Goal: Task Accomplishment & Management: Use online tool/utility

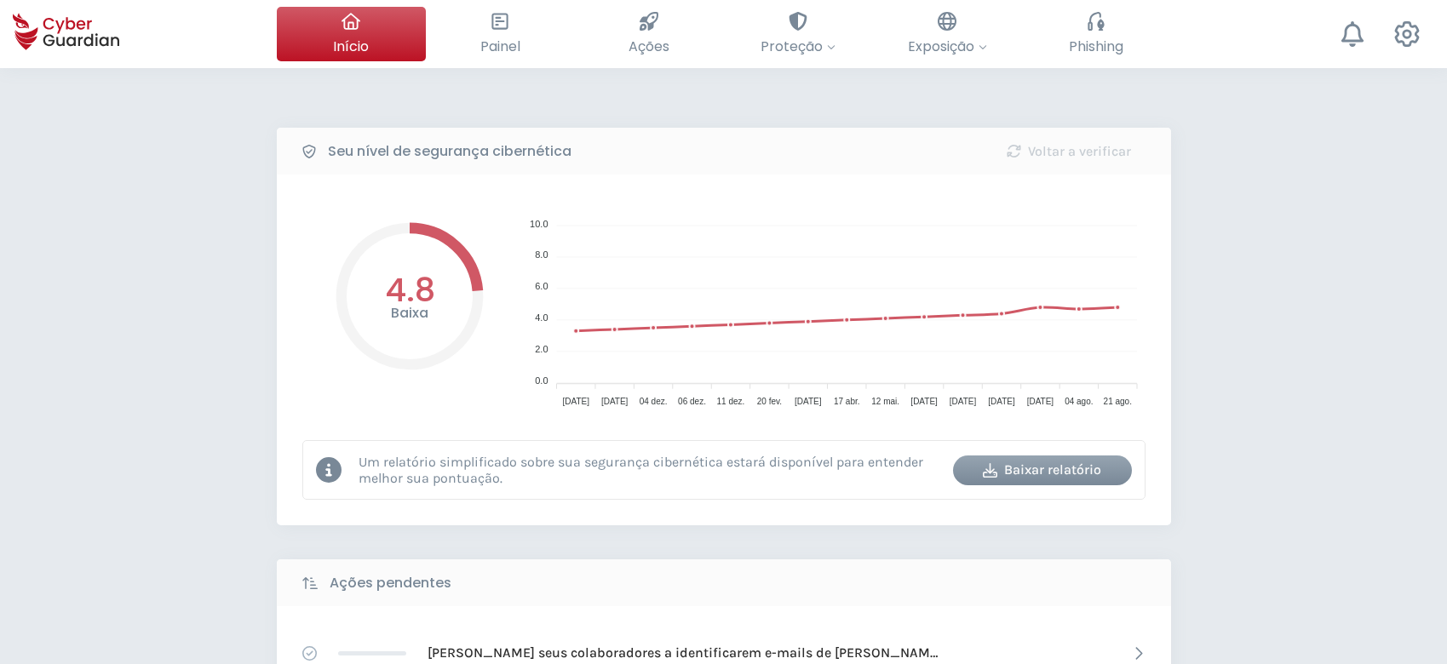
select select "Português (BR)"
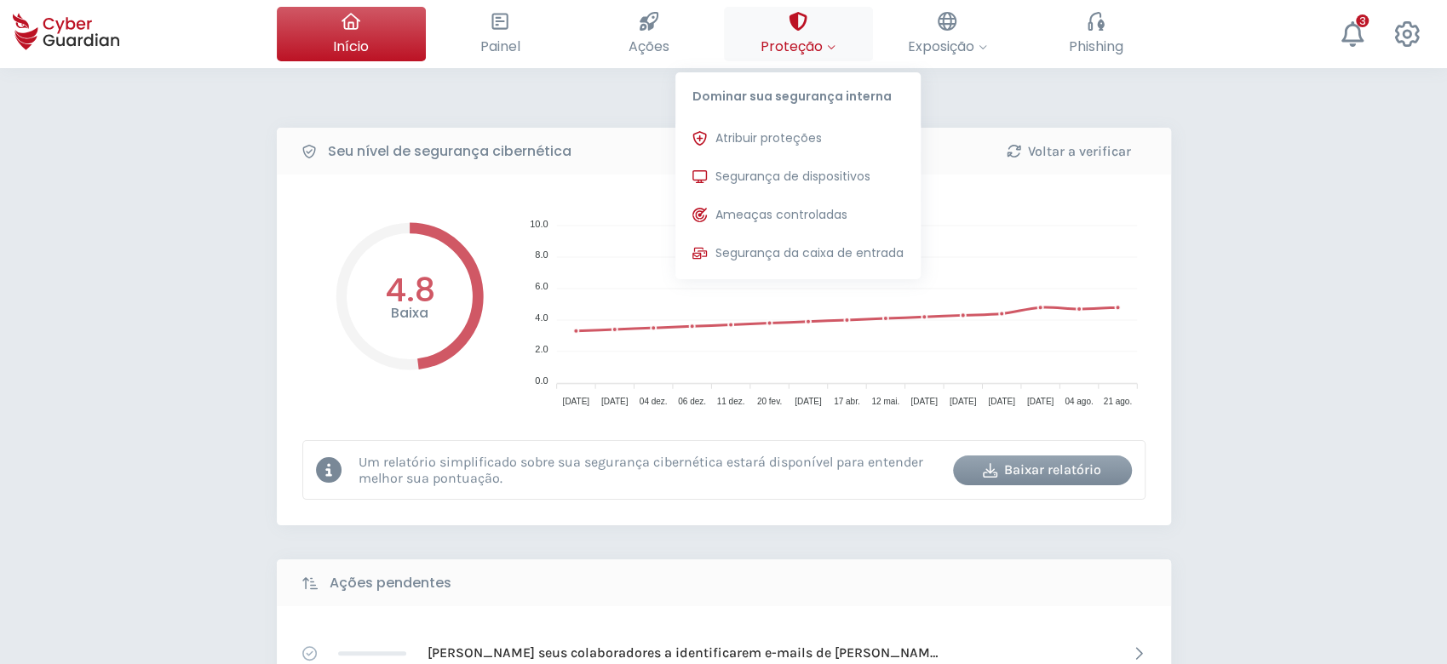
click at [807, 49] on span "Proteção" at bounding box center [797, 46] width 75 height 21
click at [815, 145] on span "Atribuir proteções" at bounding box center [768, 138] width 106 height 18
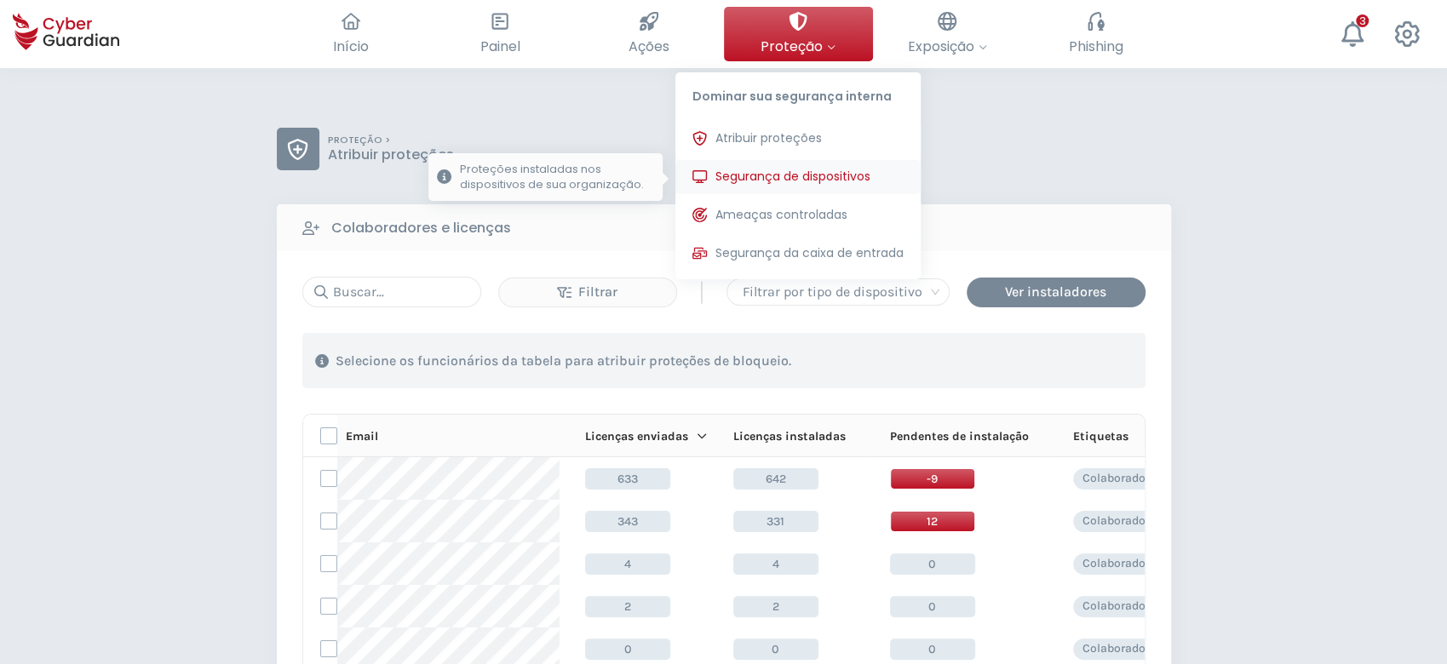
click at [820, 190] on button "Segurança de dispositivos Proteções instaladas nos dispositivos de sua organiza…" at bounding box center [797, 177] width 245 height 34
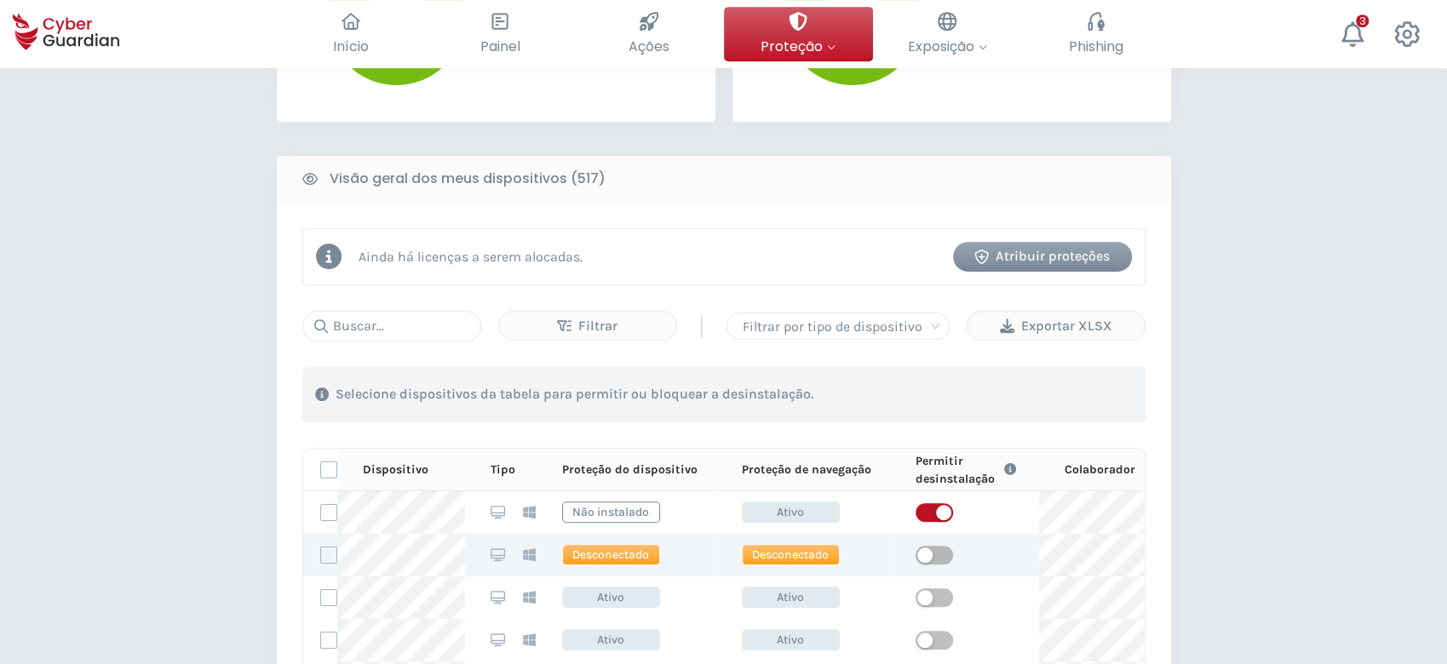
scroll to position [681, 0]
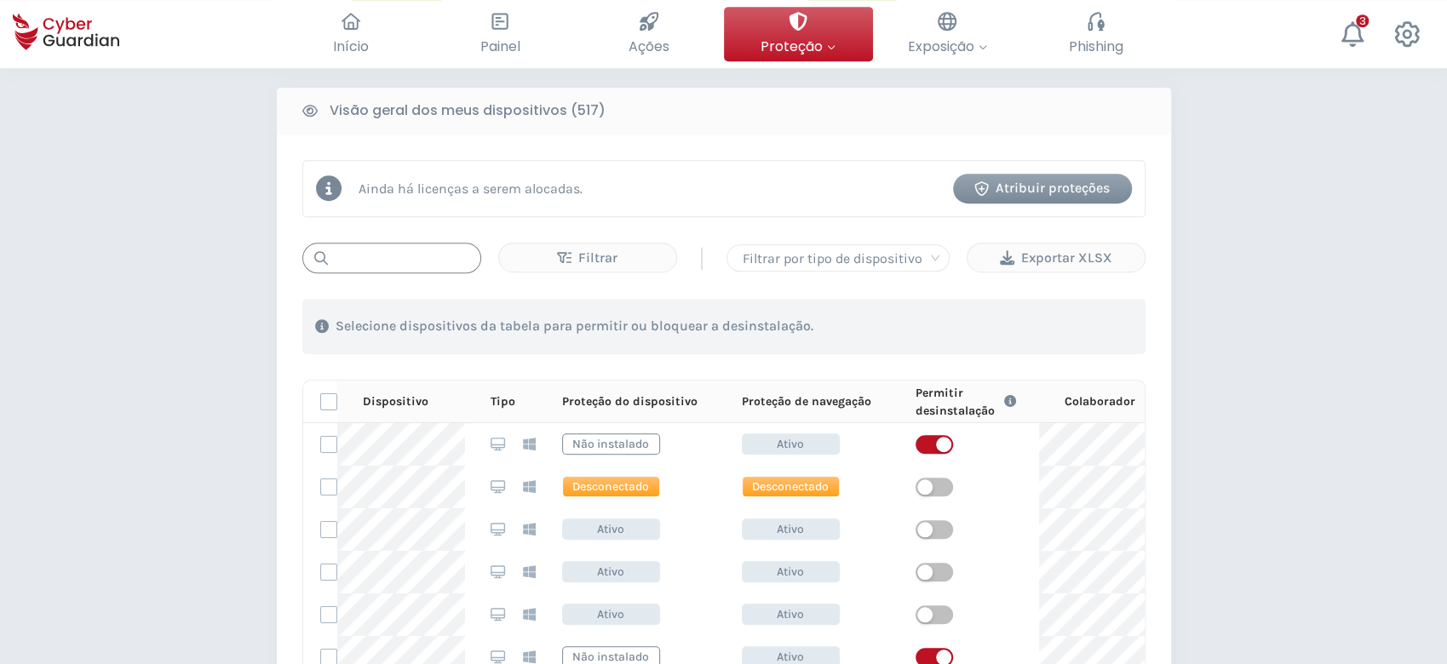
click at [418, 267] on input "text" at bounding box center [391, 258] width 179 height 31
paste input "MNT-BRJ224Z0PZ"
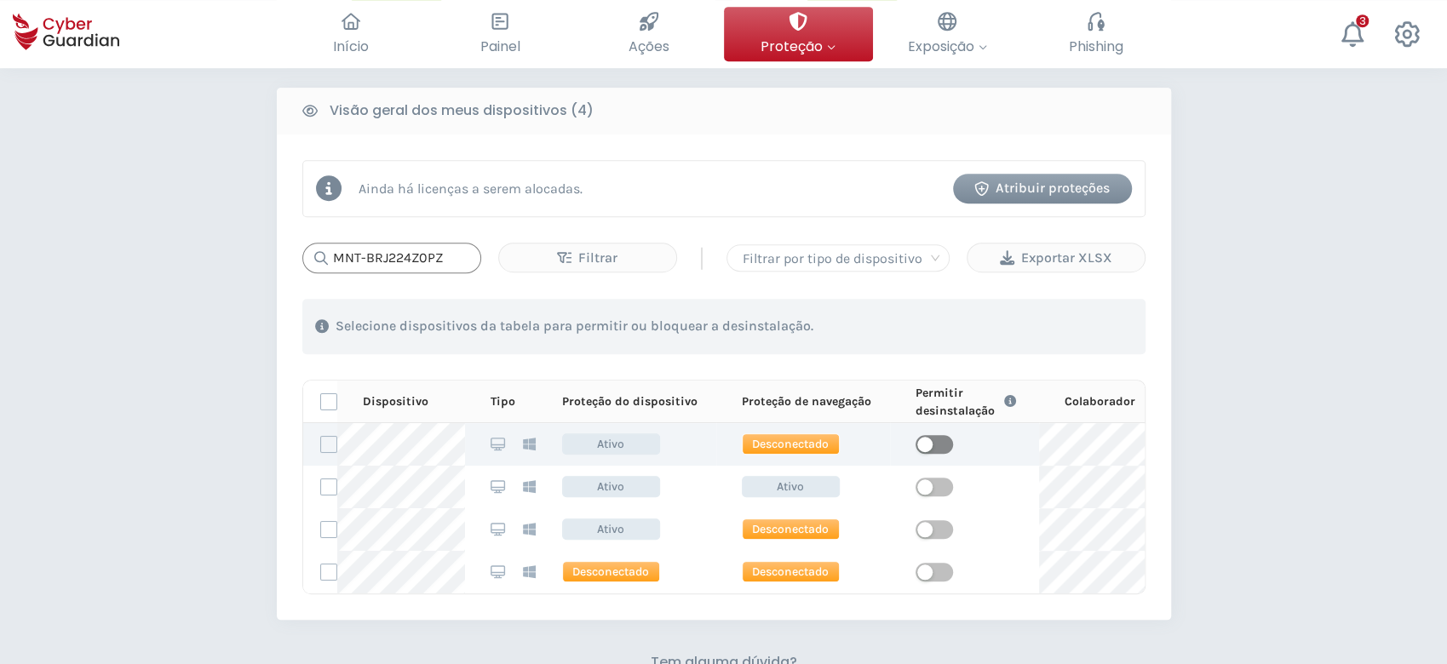
type input "MNT-BRJ224Z0PZ"
click at [941, 439] on span "button" at bounding box center [933, 444] width 37 height 19
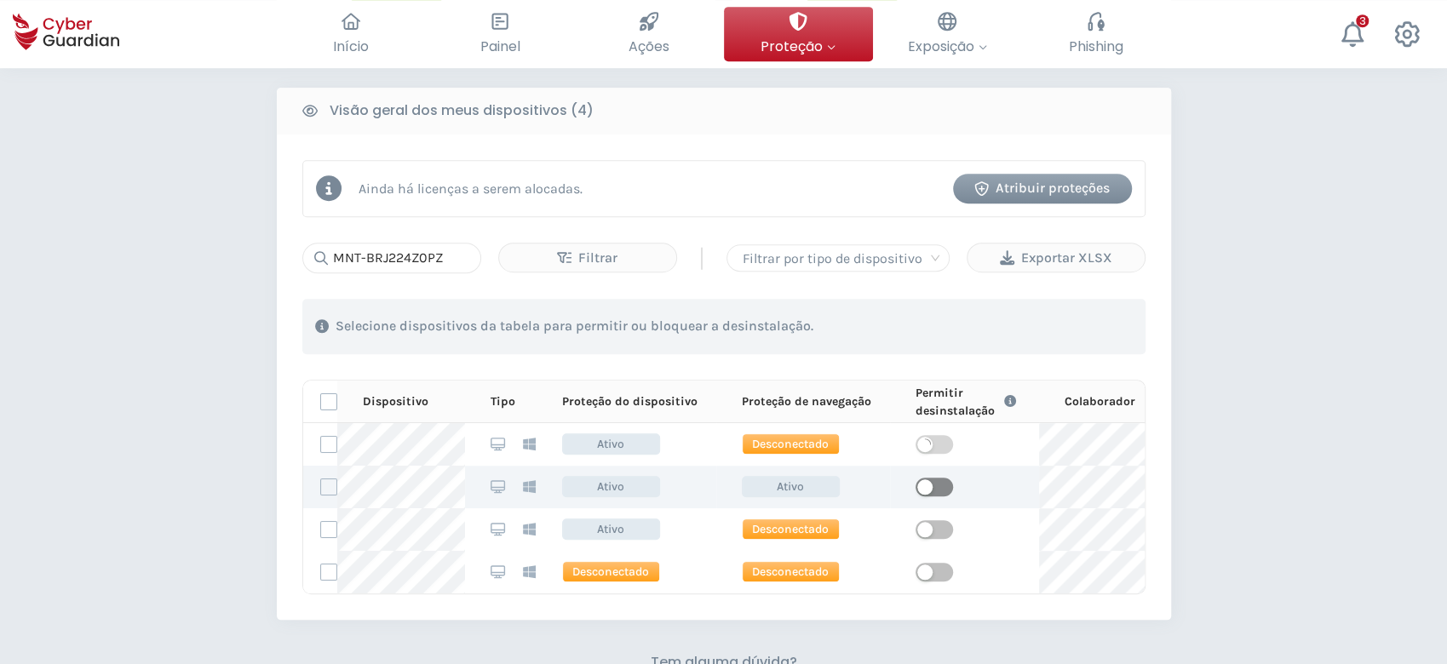
click at [933, 485] on span "button" at bounding box center [933, 487] width 37 height 19
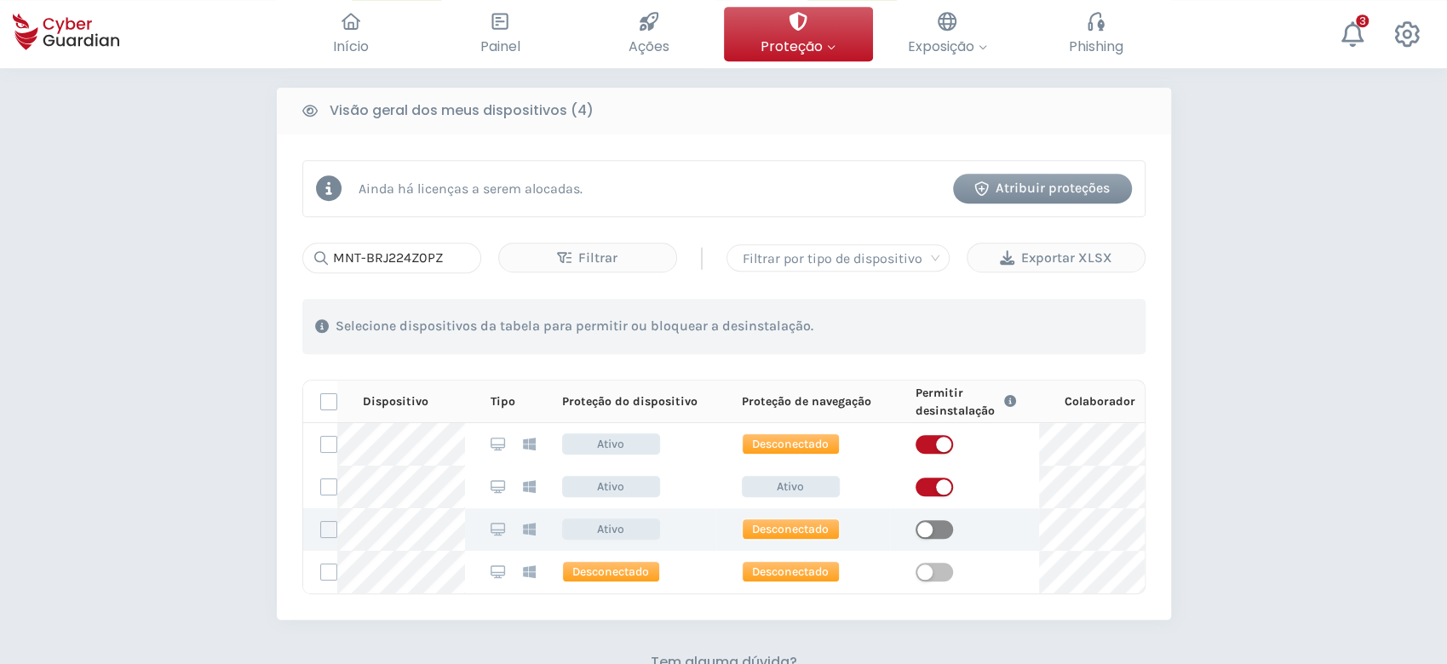
click at [938, 525] on span "button" at bounding box center [933, 529] width 37 height 19
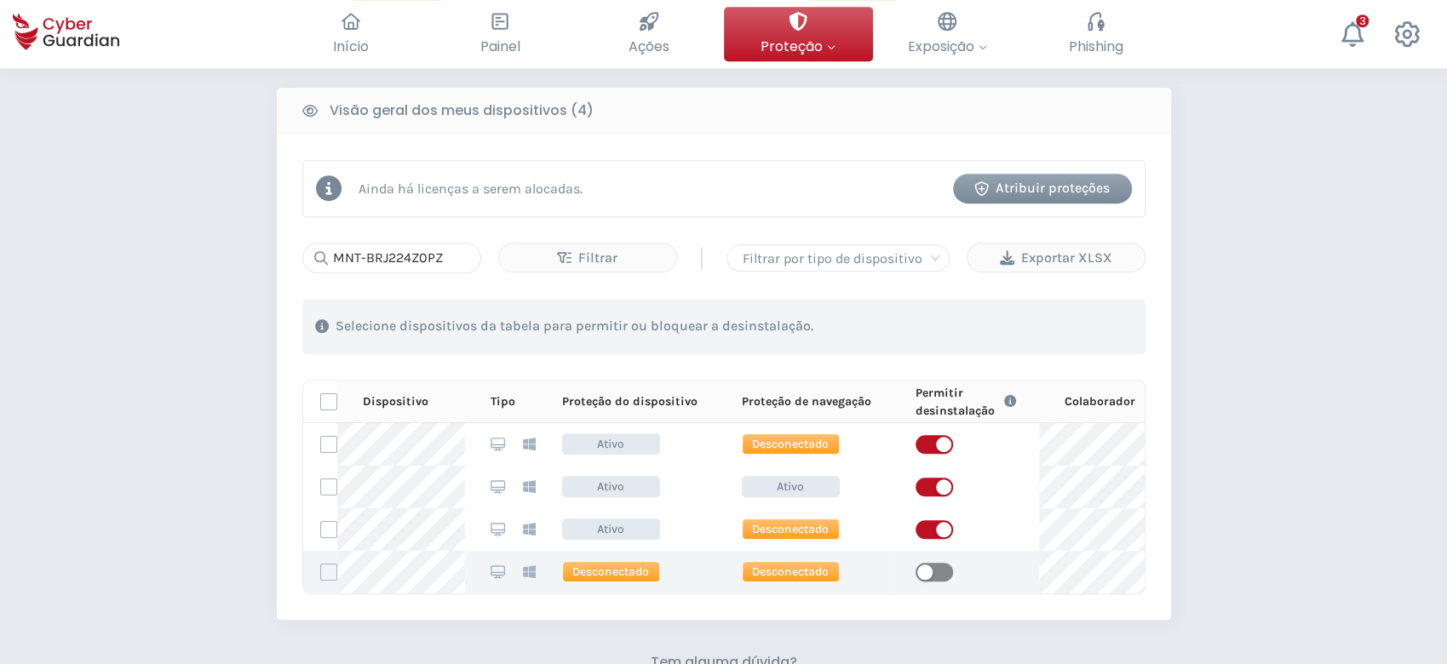
click at [940, 571] on span "button" at bounding box center [933, 572] width 37 height 19
click at [1013, 187] on div "Atribuir proteções" at bounding box center [1042, 188] width 153 height 20
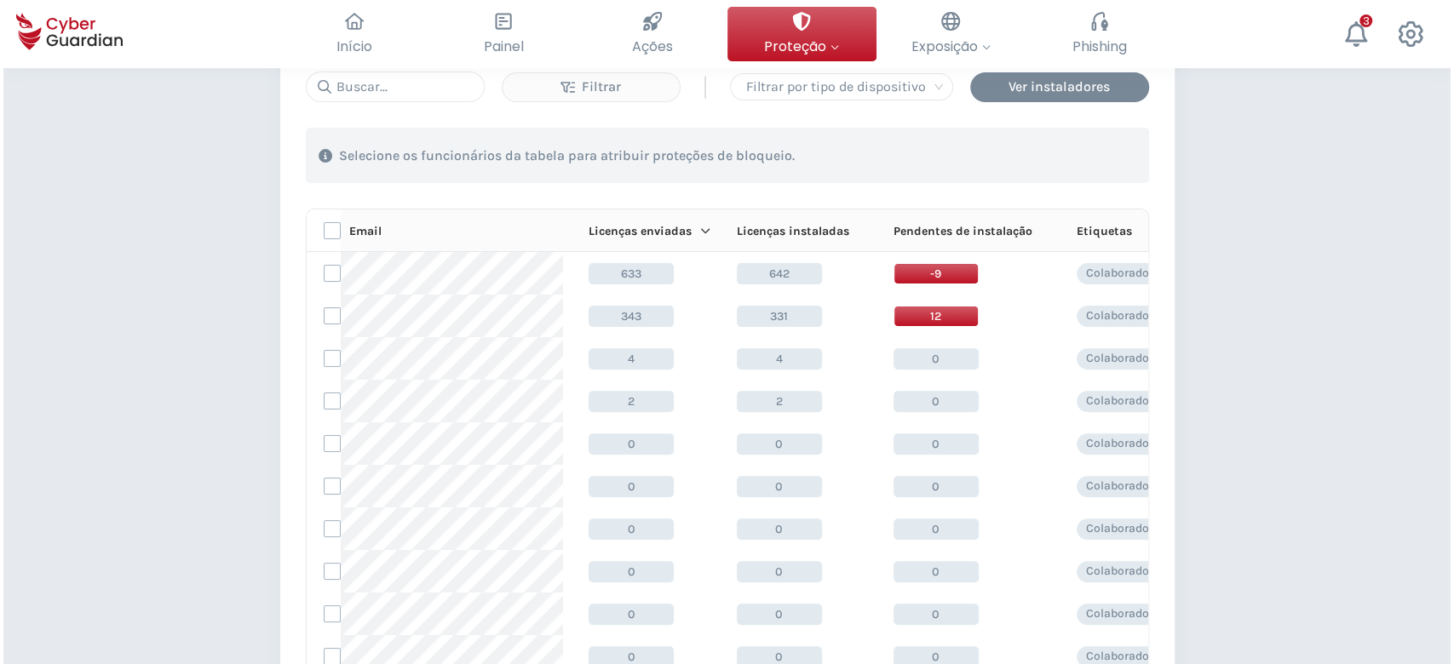
scroll to position [227, 0]
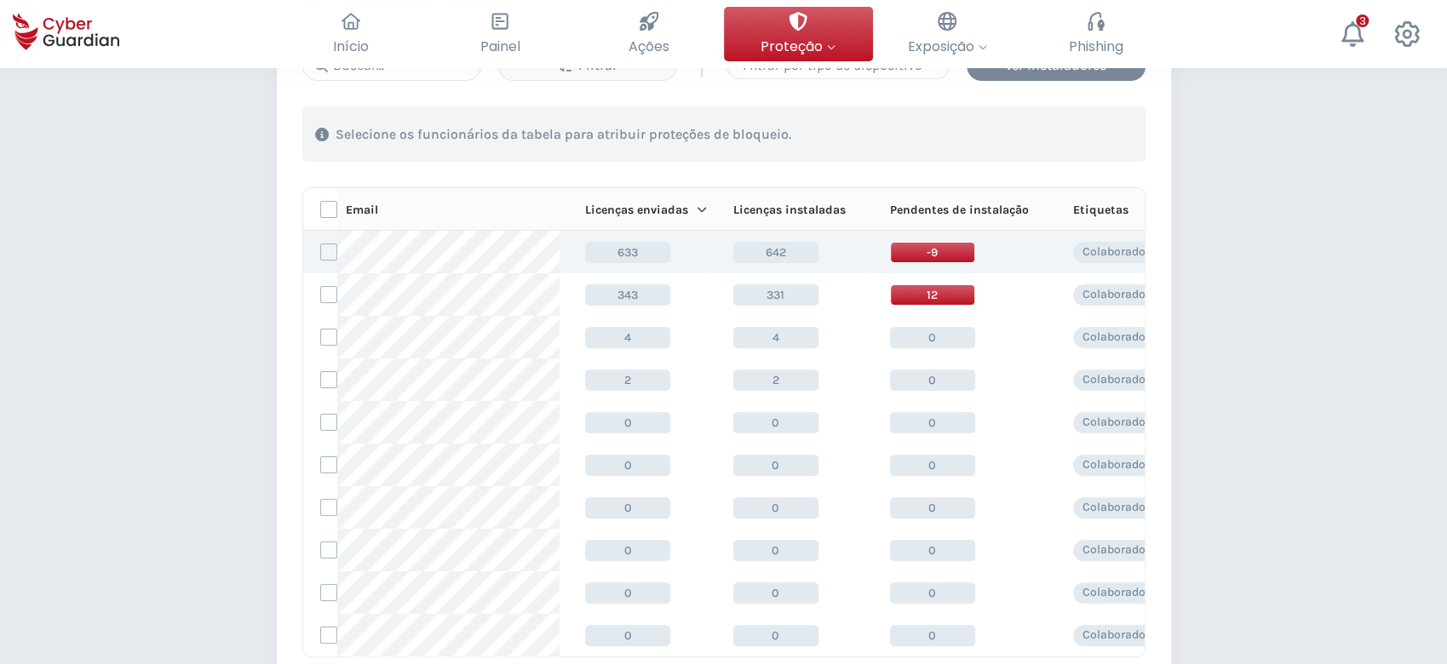
click at [334, 245] on label at bounding box center [328, 252] width 17 height 17
click at [321, 245] on input "checkbox" at bounding box center [321, 251] width 0 height 15
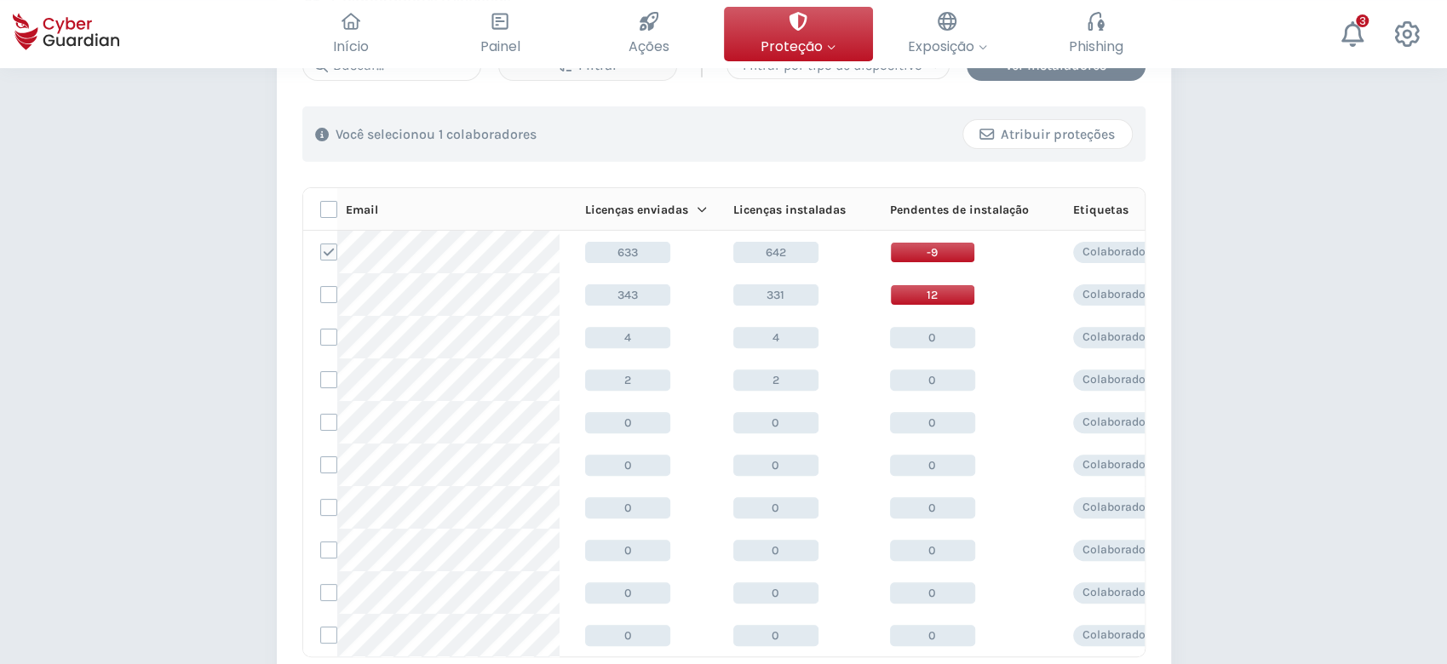
click at [1019, 131] on div "Atribuir proteções" at bounding box center [1047, 134] width 143 height 20
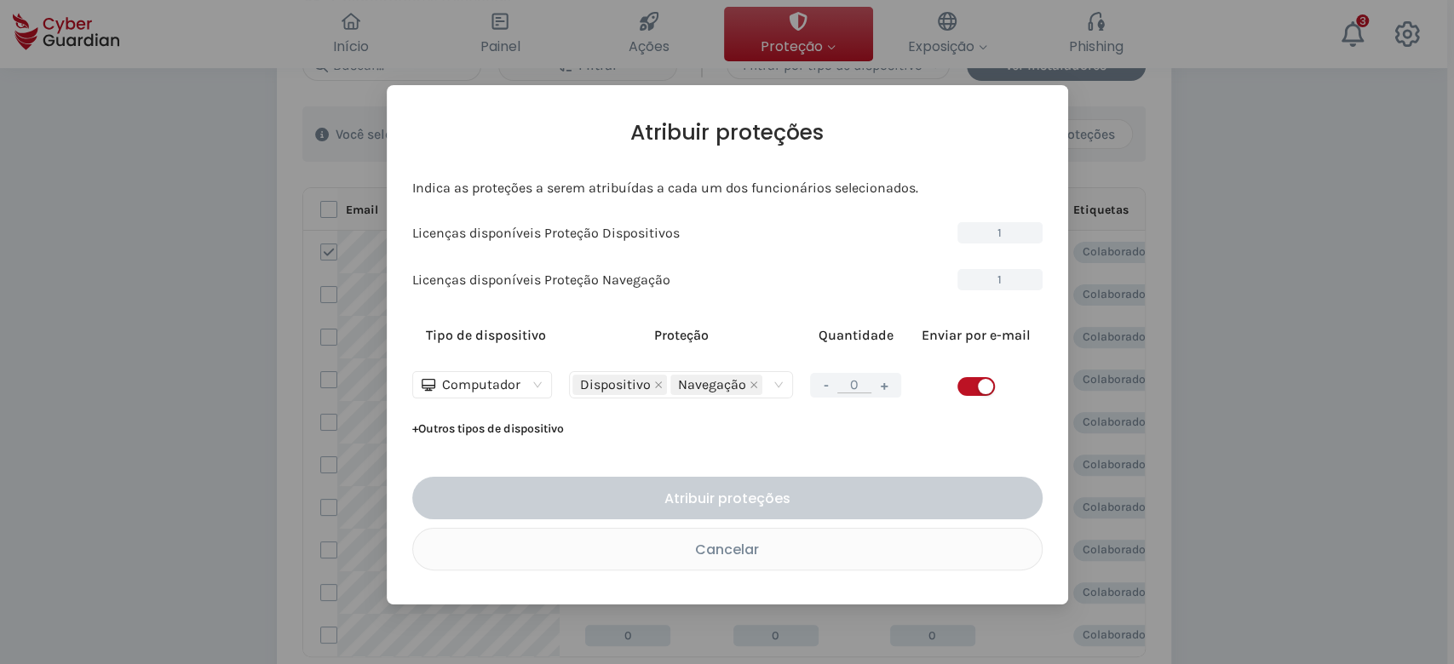
click at [887, 388] on button "+" at bounding box center [884, 385] width 20 height 21
type input "1"
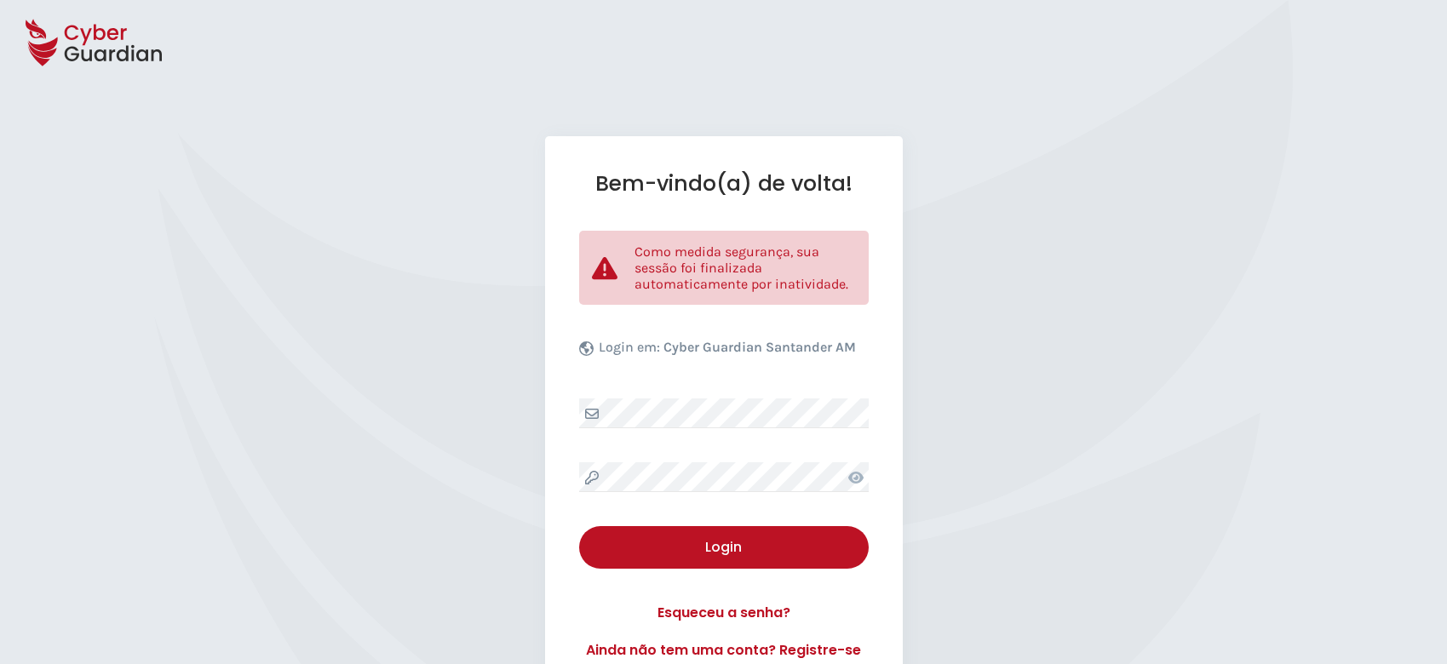
select select "Português (BR)"
